Goal: Check status

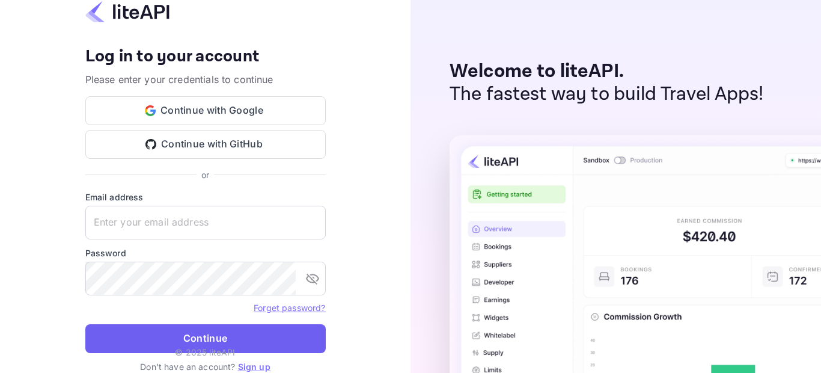
type input "[EMAIL_ADDRESS][DOMAIN_NAME]"
click at [215, 335] on button "Continue" at bounding box center [205, 338] width 240 height 29
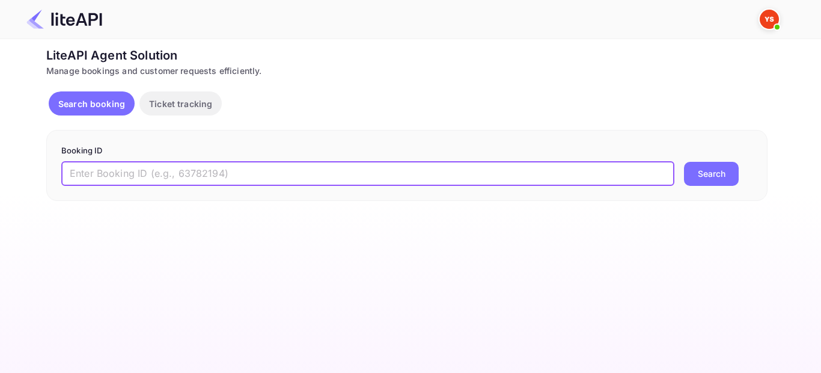
click at [145, 179] on input "text" at bounding box center [367, 174] width 613 height 24
paste input "8913110"
type input "8913110"
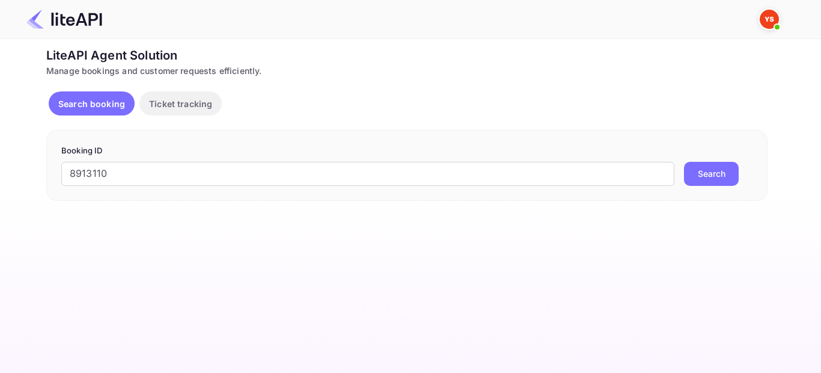
click at [699, 179] on button "Search" at bounding box center [711, 174] width 55 height 24
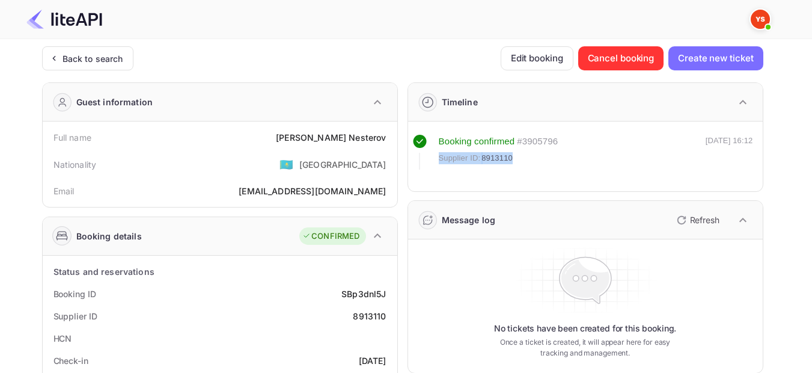
drag, startPoint x: 512, startPoint y: 160, endPoint x: 439, endPoint y: 155, distance: 72.3
click at [439, 155] on div "Supplier ID: 8913110" at bounding box center [499, 158] width 120 height 12
copy div "Supplier ID: 8913110"
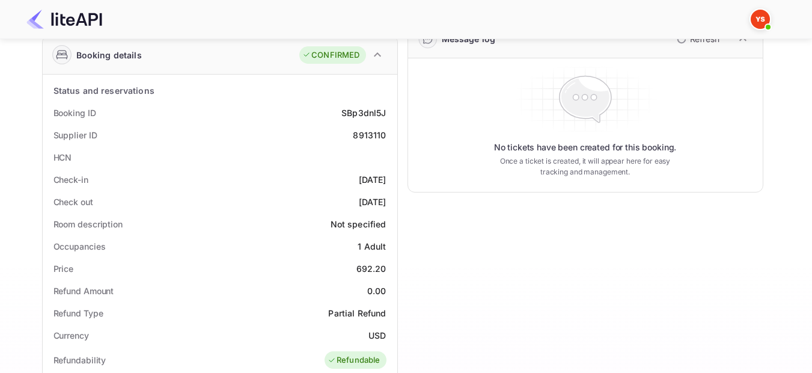
scroll to position [180, 0]
drag, startPoint x: 334, startPoint y: 182, endPoint x: 390, endPoint y: 177, distance: 56.1
click at [390, 177] on div "Check-in [DATE]" at bounding box center [219, 180] width 345 height 22
copy div "[DATE]"
drag, startPoint x: 387, startPoint y: 202, endPoint x: 338, endPoint y: 202, distance: 49.3
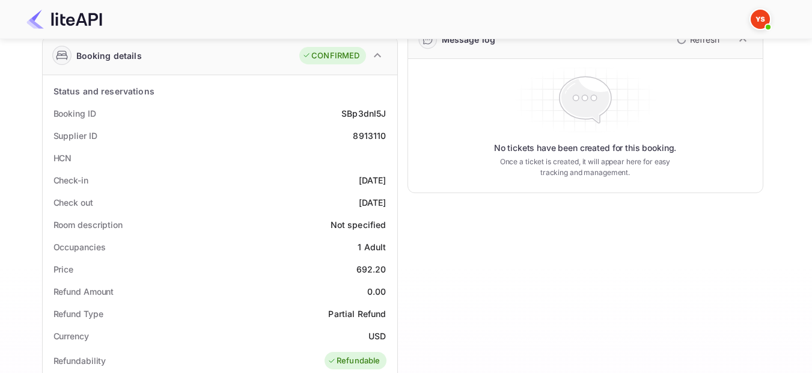
click at [338, 202] on div "Check out [DATE]" at bounding box center [219, 202] width 345 height 22
copy div "[DATE]"
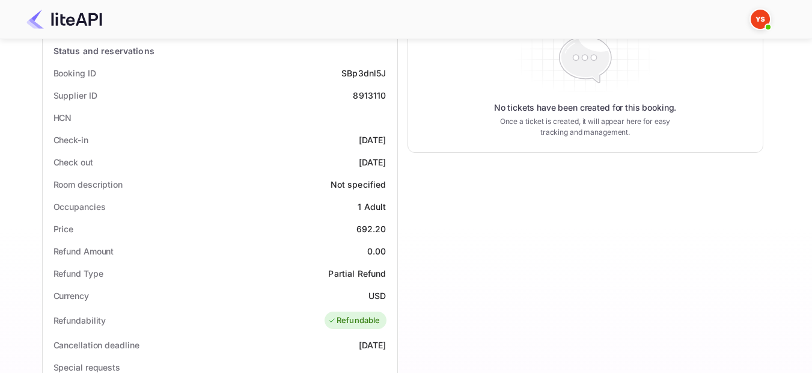
scroll to position [240, 0]
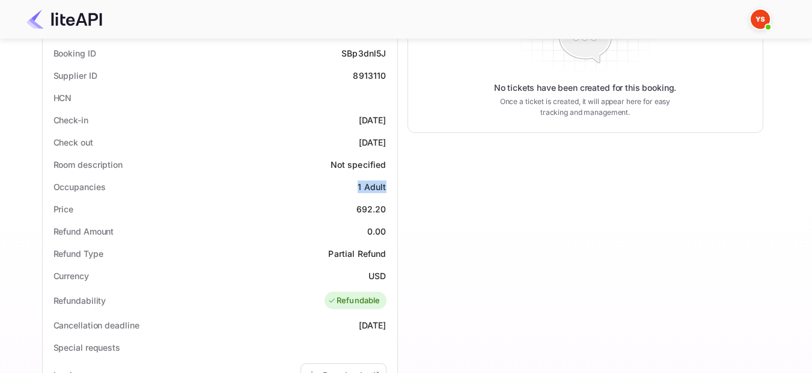
drag, startPoint x: 359, startPoint y: 184, endPoint x: 388, endPoint y: 186, distance: 28.9
click at [388, 186] on div "Occupancies 1 Adult" at bounding box center [219, 187] width 345 height 22
copy div "1 Adult"
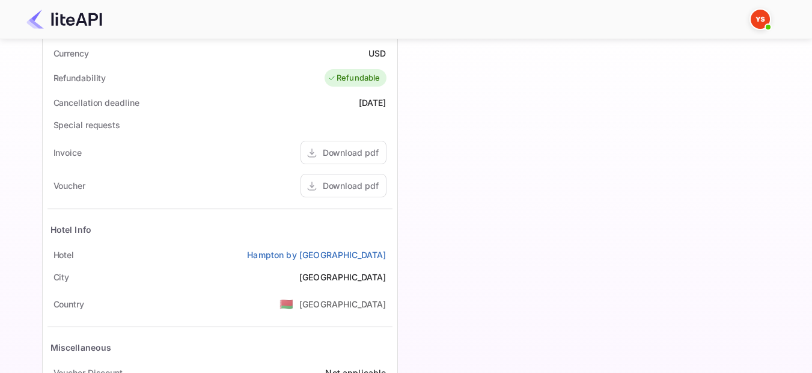
scroll to position [481, 0]
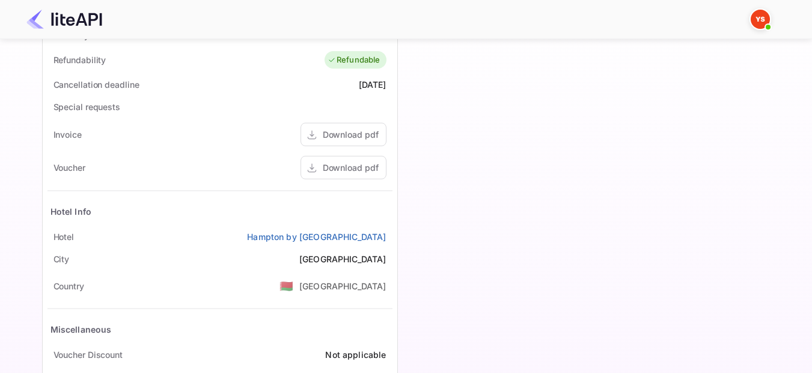
drag, startPoint x: 232, startPoint y: 236, endPoint x: 395, endPoint y: 229, distance: 163.1
click at [395, 229] on div "Status and reservations Booking ID SBp3dnl5J Supplier ID 8913110 HCN Check-in […" at bounding box center [220, 95] width 355 height 640
copy link "Hampton by [GEOGRAPHIC_DATA]"
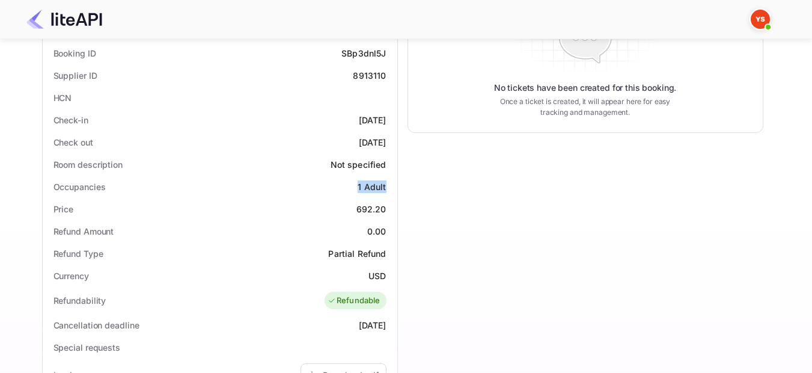
scroll to position [180, 0]
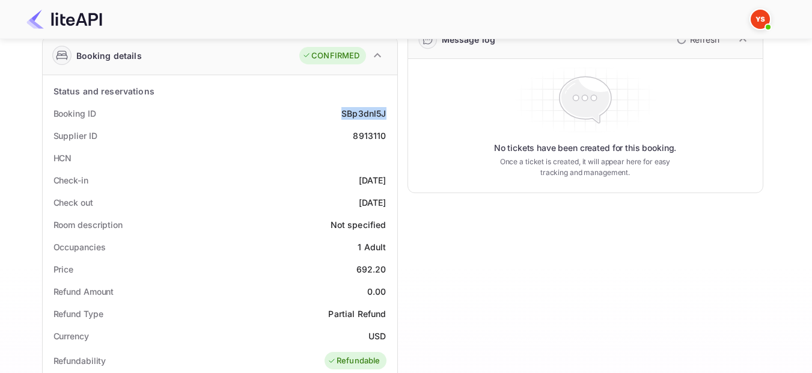
drag, startPoint x: 340, startPoint y: 111, endPoint x: 388, endPoint y: 108, distance: 48.8
click at [388, 108] on div "Booking ID SBp3dnl5J" at bounding box center [219, 113] width 345 height 22
copy div "SBp3dnl5J"
